Goal: Task Accomplishment & Management: Manage account settings

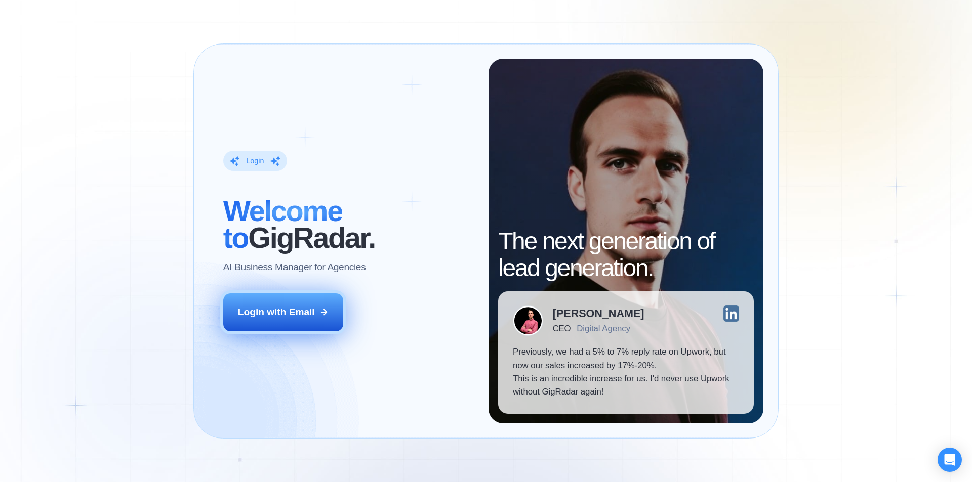
click at [292, 329] on button "Login with Email" at bounding box center [283, 312] width 120 height 37
click at [317, 298] on button "Login with Email" at bounding box center [283, 312] width 120 height 37
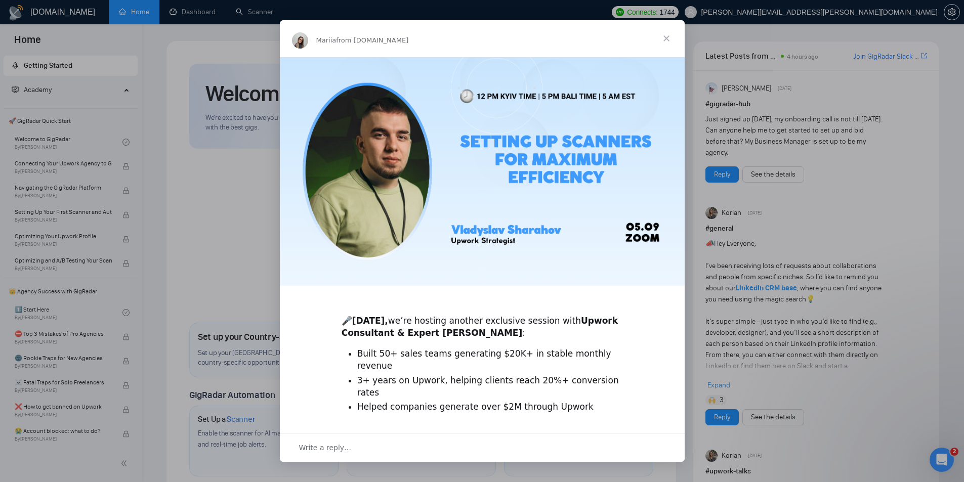
click at [668, 34] on span "Close" at bounding box center [666, 38] width 36 height 36
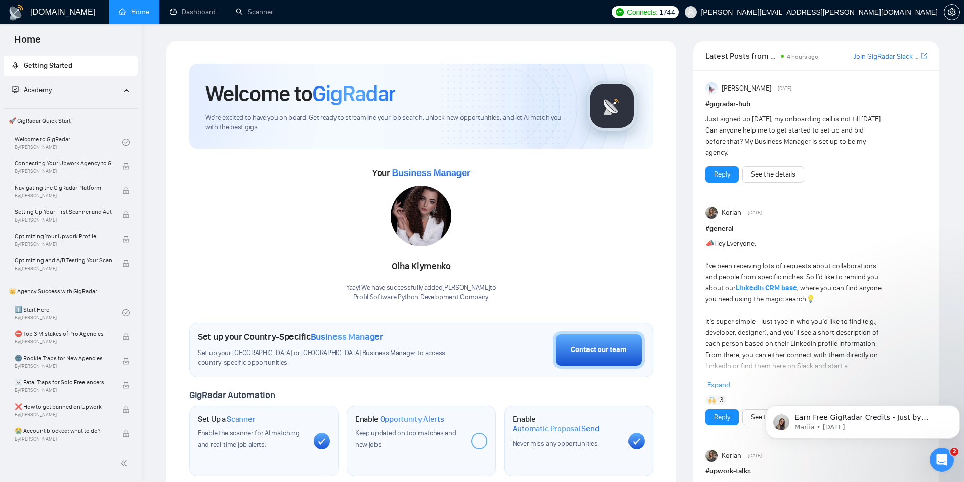
scroll to position [1, 0]
drag, startPoint x: 945, startPoint y: 15, endPoint x: 937, endPoint y: 32, distance: 19.1
click at [945, 14] on span "setting" at bounding box center [952, 12] width 15 height 8
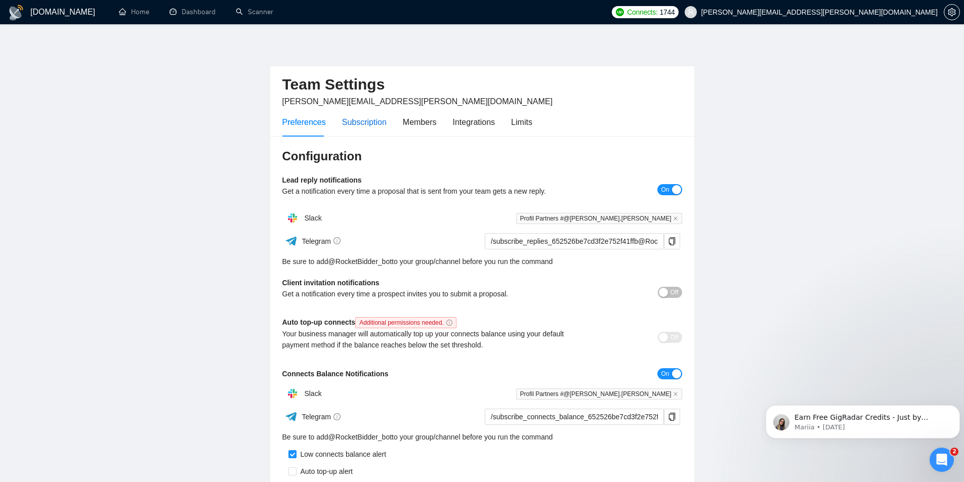
click at [361, 122] on div "Subscription" at bounding box center [364, 122] width 45 height 13
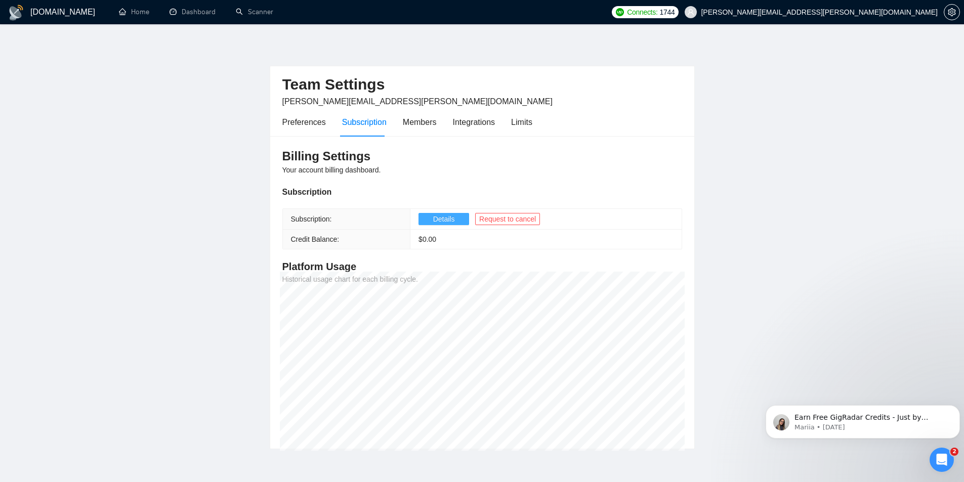
click at [437, 220] on span "Details" at bounding box center [444, 219] width 22 height 11
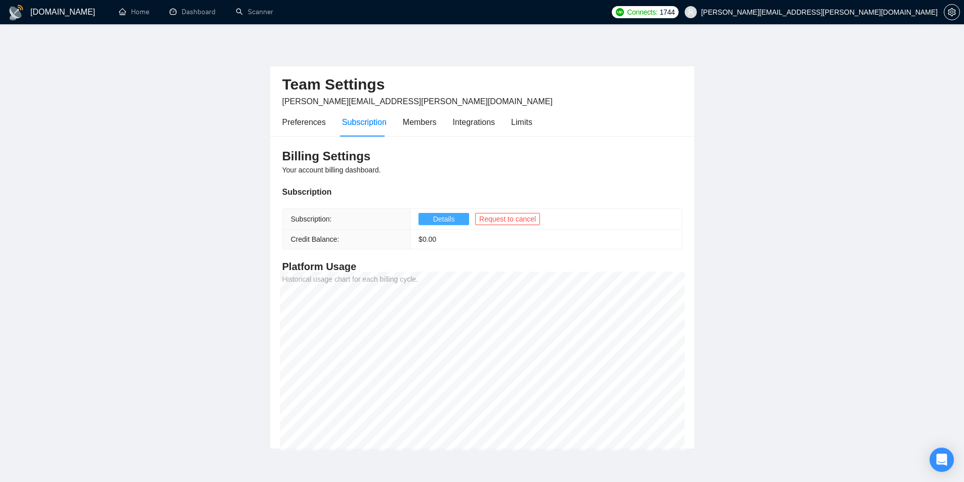
click at [439, 221] on span "Details" at bounding box center [444, 219] width 22 height 11
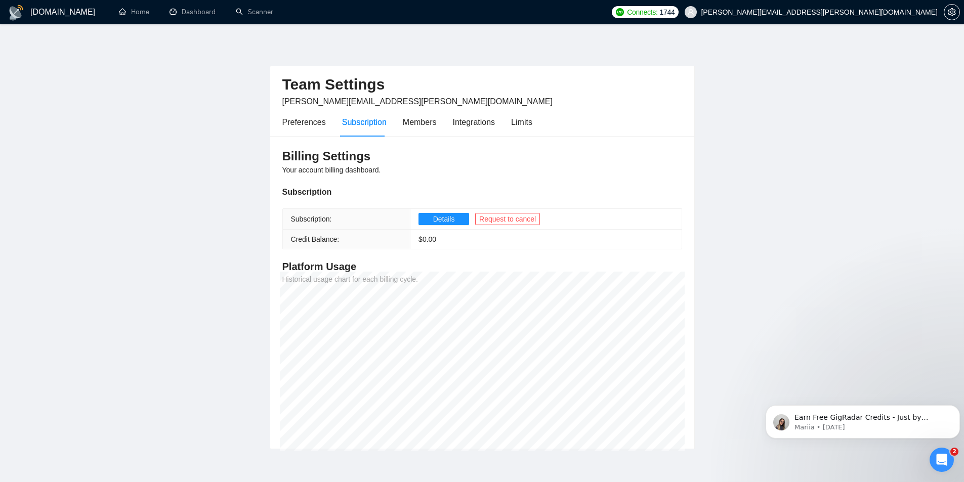
click at [833, 12] on span "[PERSON_NAME][EMAIL_ADDRESS][PERSON_NAME][DOMAIN_NAME]" at bounding box center [819, 12] width 237 height 0
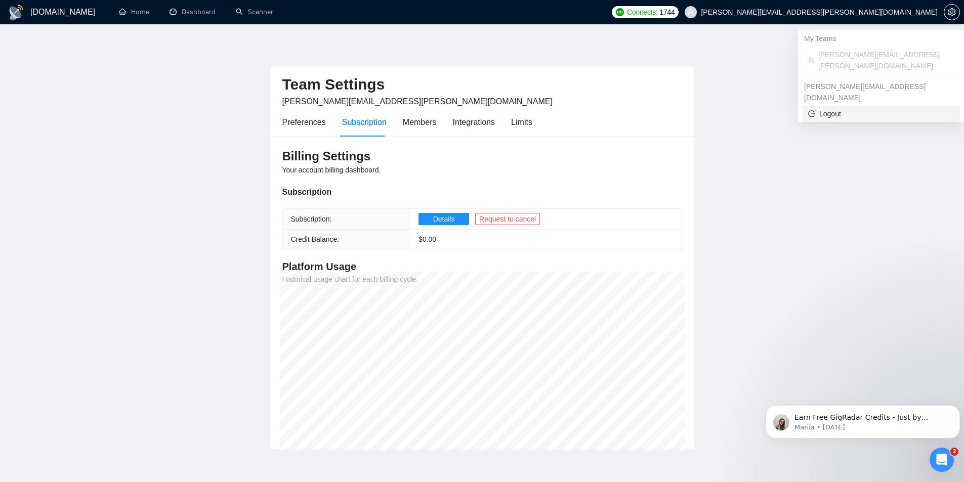
click at [849, 108] on span "Logout" at bounding box center [881, 113] width 146 height 11
